Goal: Use online tool/utility: Utilize a website feature to perform a specific function

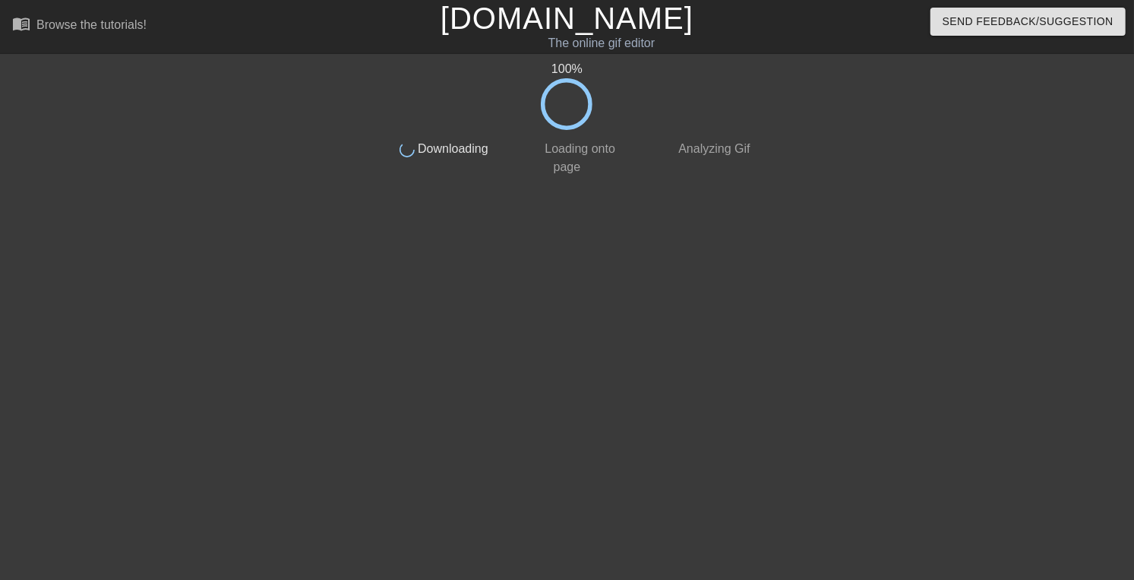
click at [552, 35] on link "[DOMAIN_NAME]" at bounding box center [567, 18] width 253 height 33
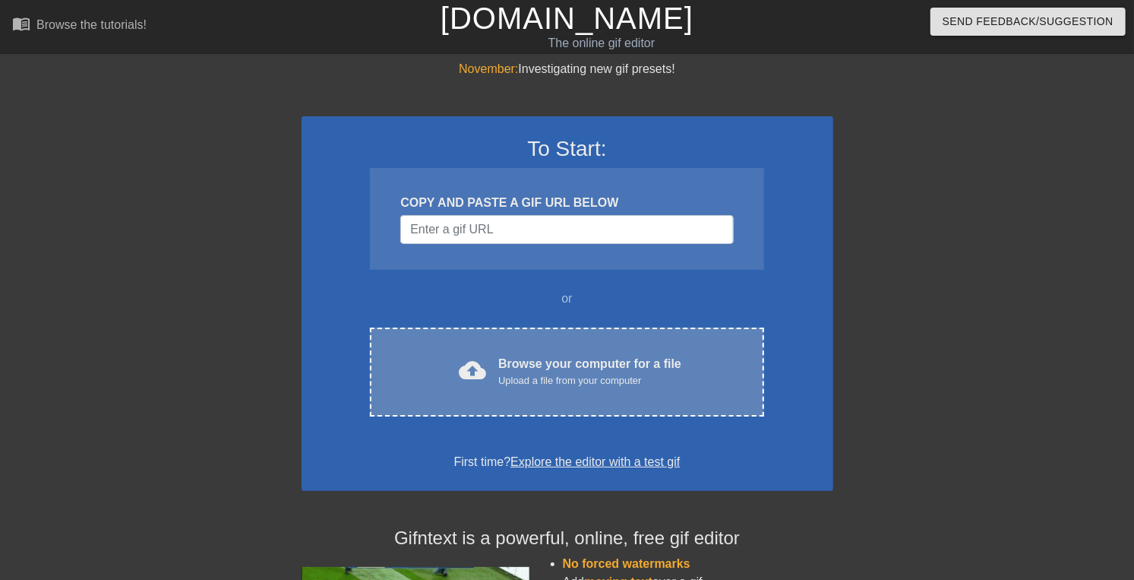
click at [533, 388] on div "Browse your computer for a file Upload a file from your computer" at bounding box center [589, 371] width 183 height 33
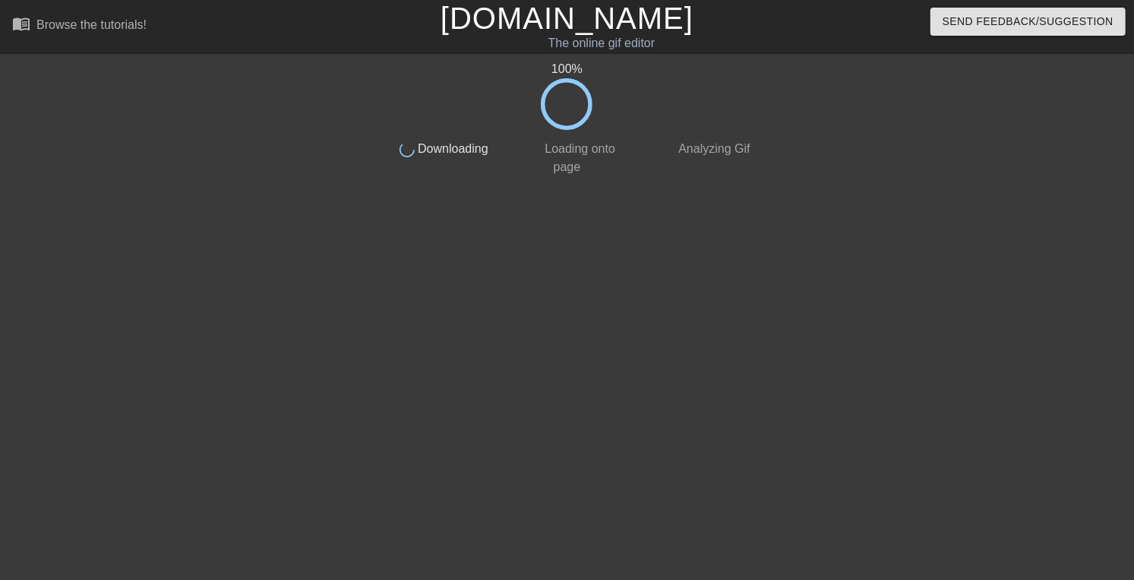
click at [490, 511] on div "100 % done Downloading done Loading onto page done Analyzing Gif" at bounding box center [567, 288] width 381 height 456
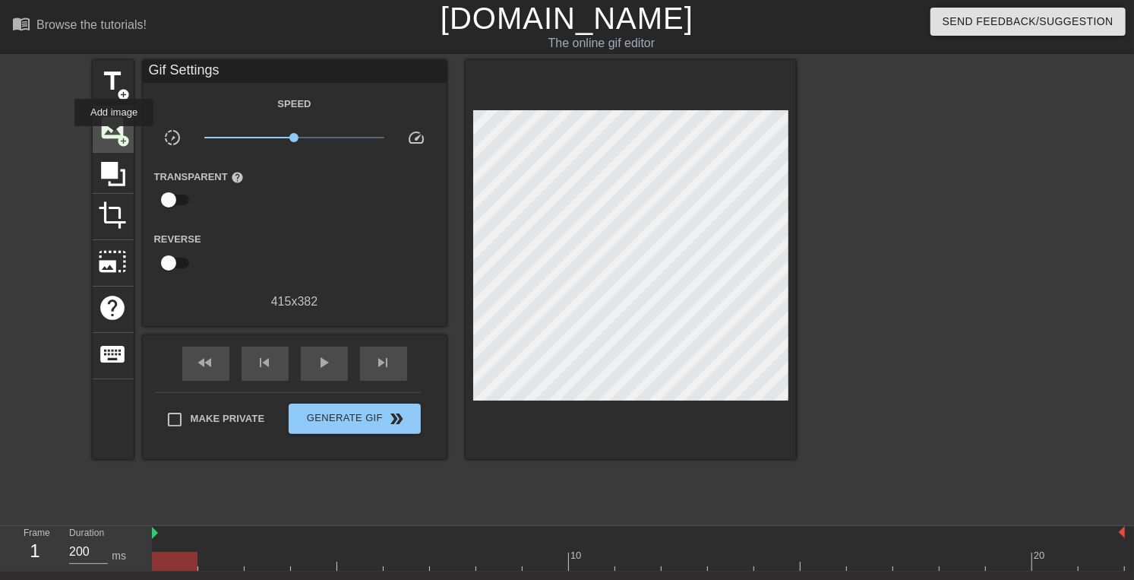
click at [114, 137] on span "image" at bounding box center [113, 127] width 29 height 29
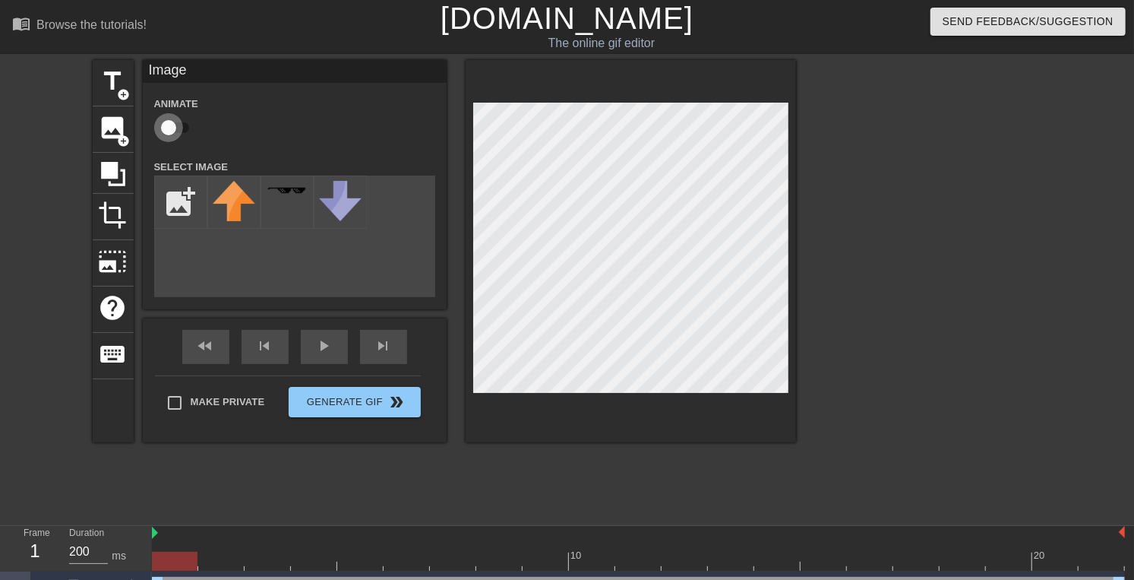
click at [178, 138] on input "checkbox" at bounding box center [168, 127] width 87 height 29
checkbox input "true"
click at [176, 207] on input "file" at bounding box center [181, 202] width 52 height 52
type input "C:\fakepath\Nigger_cat_drone+pepe_.png"
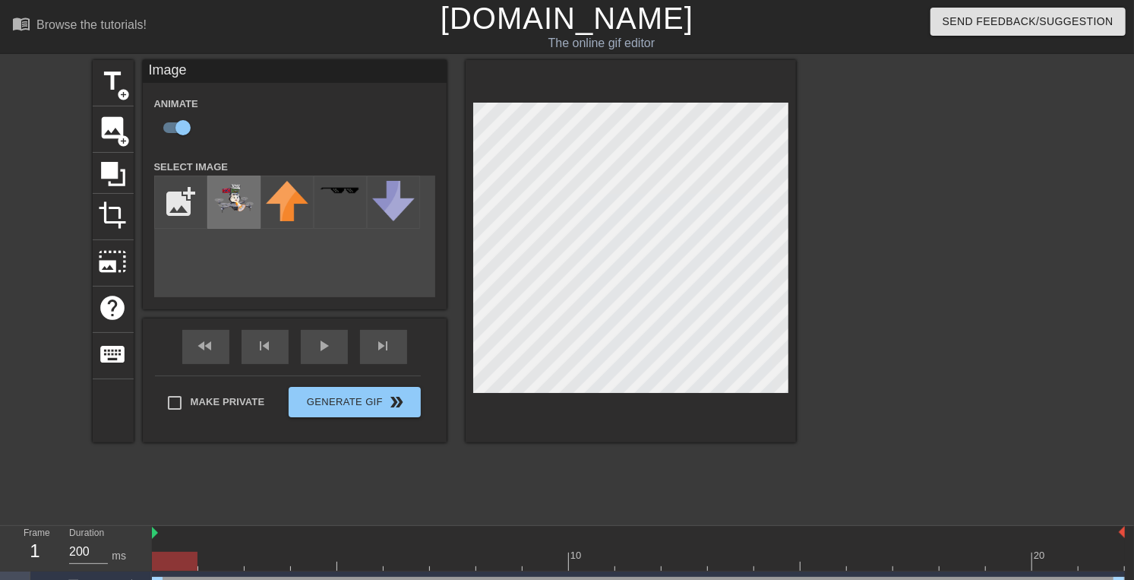
click at [228, 215] on img at bounding box center [234, 198] width 43 height 34
click at [275, 221] on img at bounding box center [287, 201] width 43 height 40
click at [244, 215] on img at bounding box center [234, 198] width 43 height 34
click at [432, 311] on div "title add_circle image add_circle crop photo_size_select_large help keyboard Im…" at bounding box center [445, 251] width 704 height 382
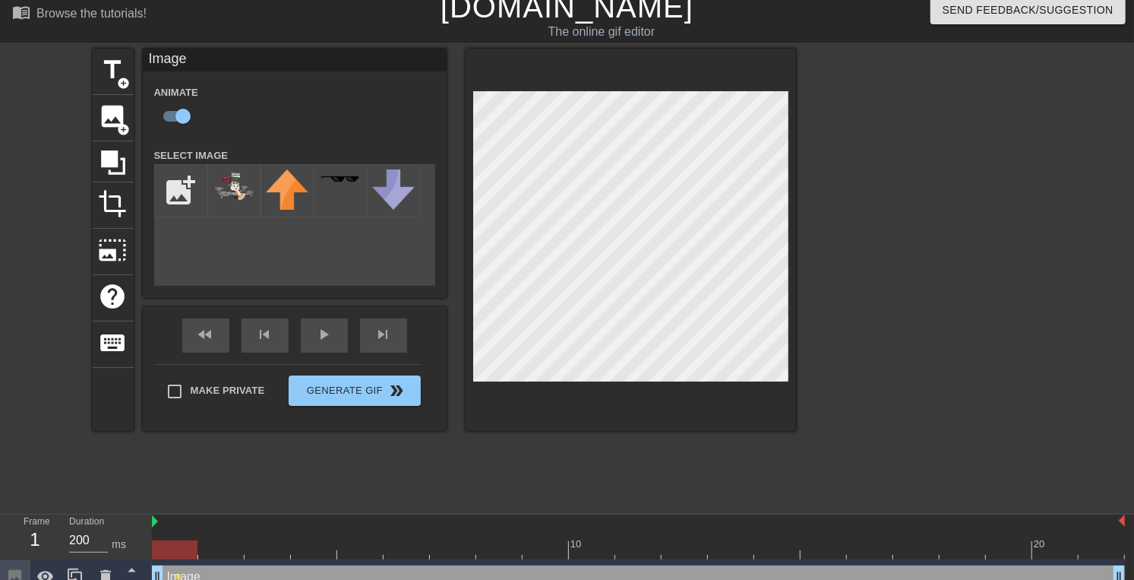
scroll to position [33, 0]
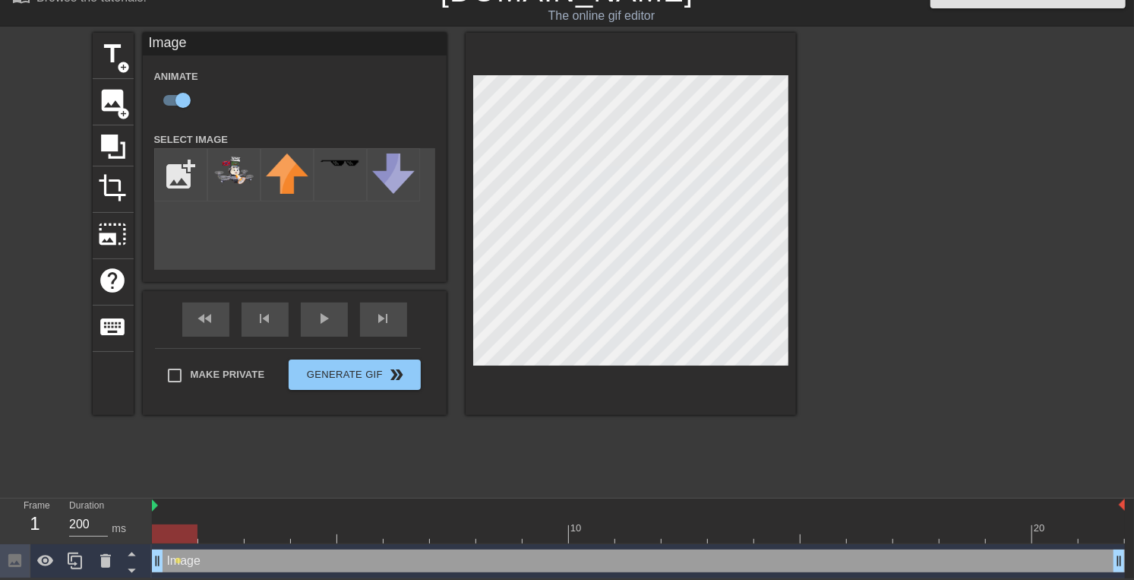
click at [220, 526] on div at bounding box center [638, 533] width 973 height 19
click at [270, 524] on div at bounding box center [638, 533] width 973 height 19
click at [307, 534] on div at bounding box center [638, 533] width 973 height 19
click at [360, 530] on div at bounding box center [638, 533] width 973 height 19
click at [403, 526] on div at bounding box center [638, 533] width 973 height 19
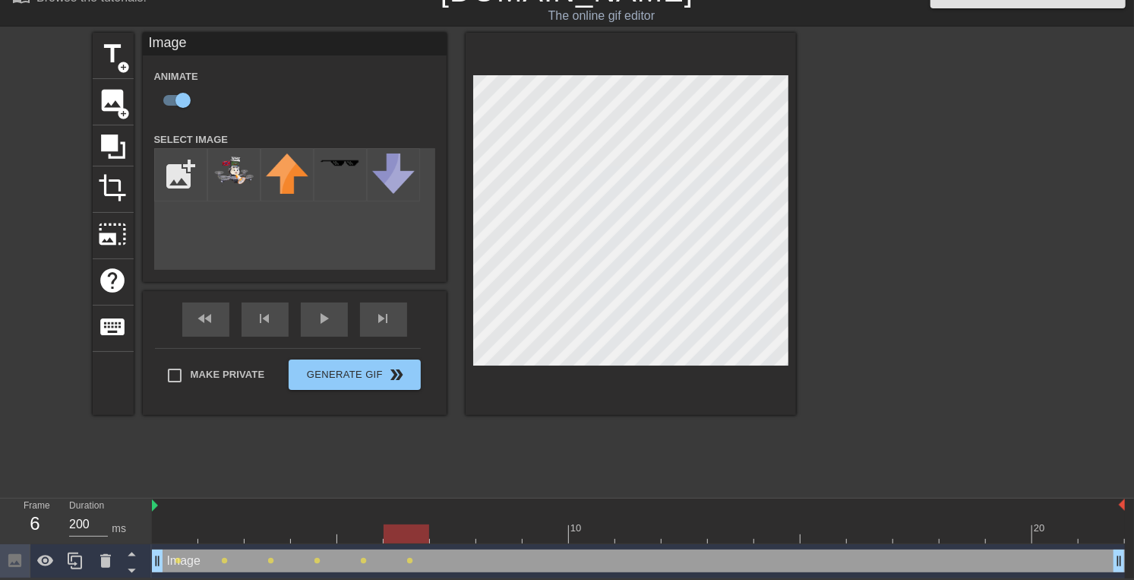
click at [440, 526] on div at bounding box center [638, 533] width 973 height 19
click at [487, 529] on div at bounding box center [638, 533] width 973 height 19
click at [531, 526] on div at bounding box center [638, 533] width 973 height 19
click at [587, 527] on div at bounding box center [638, 533] width 973 height 19
click at [629, 525] on div at bounding box center [638, 533] width 973 height 19
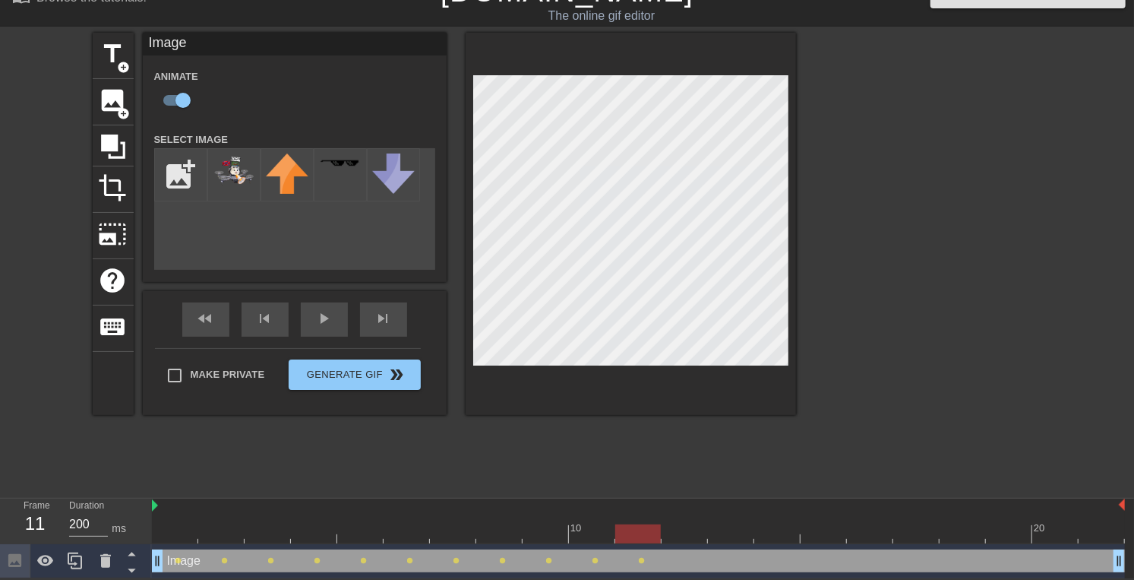
click at [680, 530] on div at bounding box center [638, 533] width 973 height 19
click at [725, 531] on div at bounding box center [638, 533] width 973 height 19
click at [767, 530] on div at bounding box center [638, 533] width 973 height 19
click at [816, 524] on div at bounding box center [638, 533] width 973 height 19
click at [868, 525] on div at bounding box center [638, 533] width 973 height 19
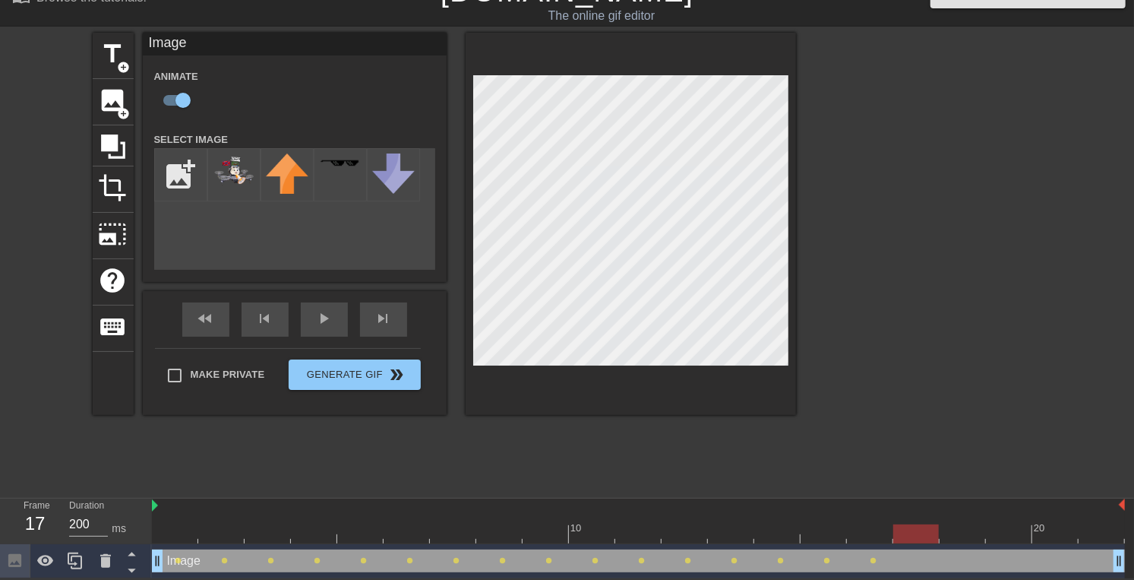
click at [913, 530] on div at bounding box center [638, 533] width 973 height 19
click at [791, 324] on div at bounding box center [631, 224] width 331 height 382
click at [961, 536] on div at bounding box center [638, 533] width 973 height 19
click at [793, 297] on div at bounding box center [631, 224] width 331 height 382
click at [1007, 525] on div at bounding box center [638, 533] width 973 height 19
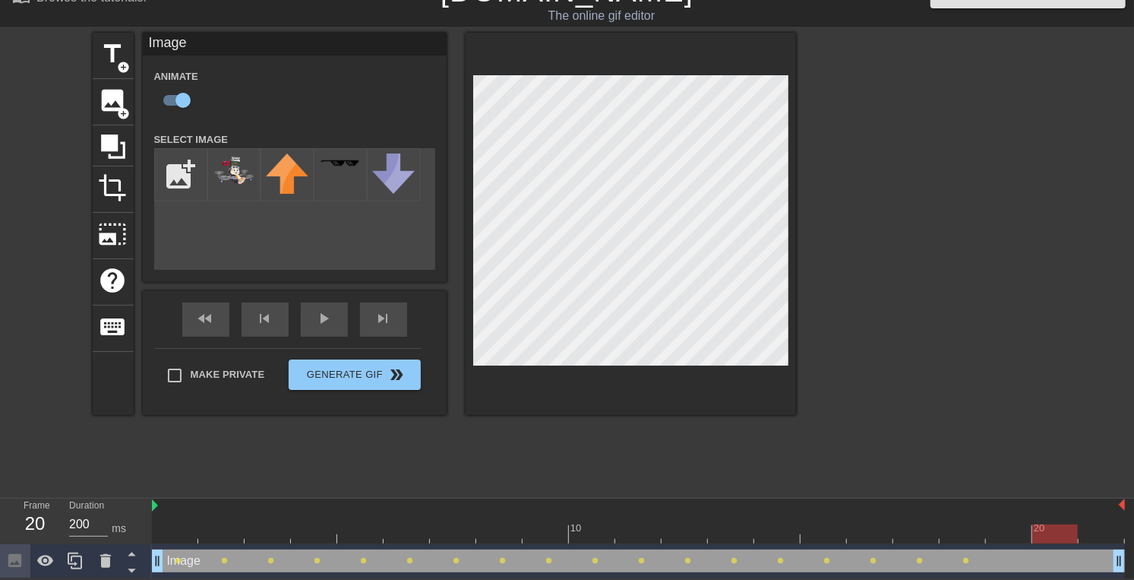
click at [1052, 526] on div at bounding box center [638, 533] width 973 height 19
click at [1096, 526] on div at bounding box center [638, 533] width 973 height 19
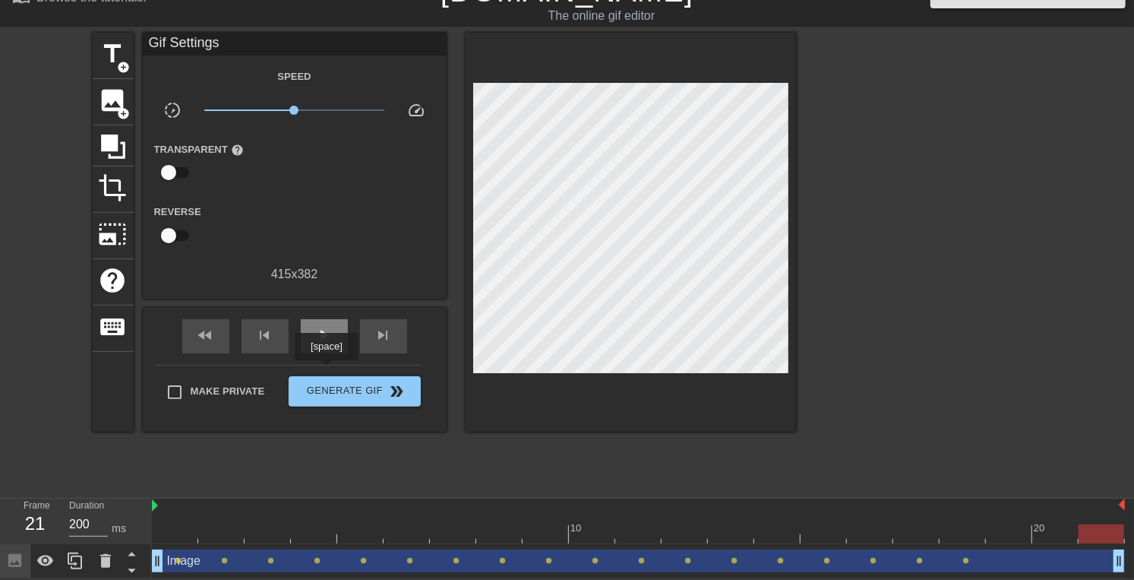
click at [326, 344] on span "play_arrow" at bounding box center [324, 335] width 18 height 18
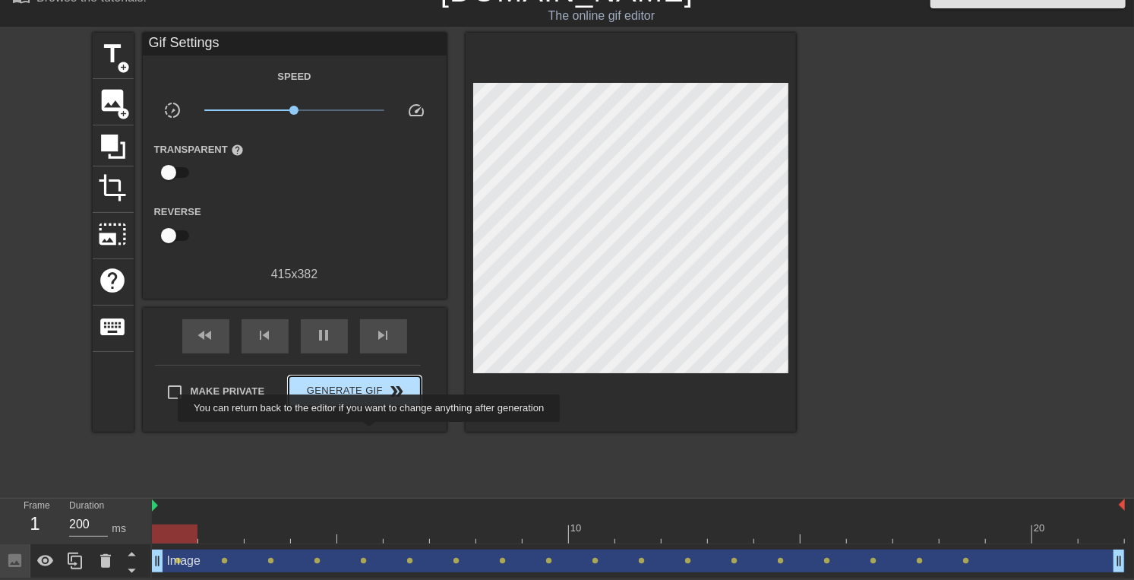
click at [365, 400] on span "Generate Gif double_arrow" at bounding box center [354, 391] width 119 height 18
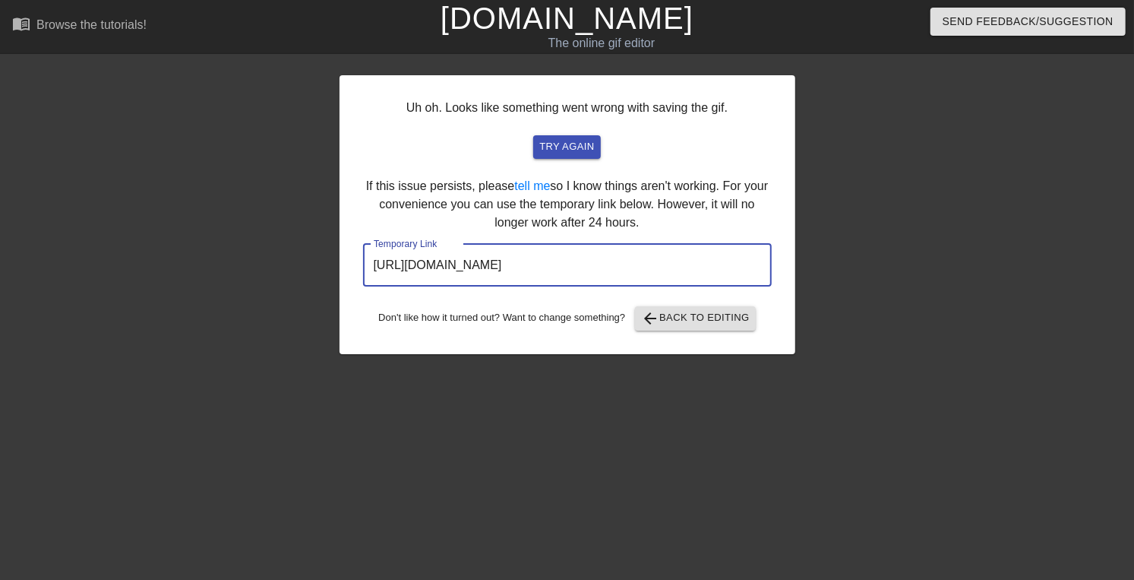
scroll to position [0, 43]
drag, startPoint x: 376, startPoint y: 372, endPoint x: 807, endPoint y: 394, distance: 431.4
click at [772, 286] on input "[URL][DOMAIN_NAME]" at bounding box center [567, 265] width 409 height 43
